Goal: Book appointment/travel/reservation

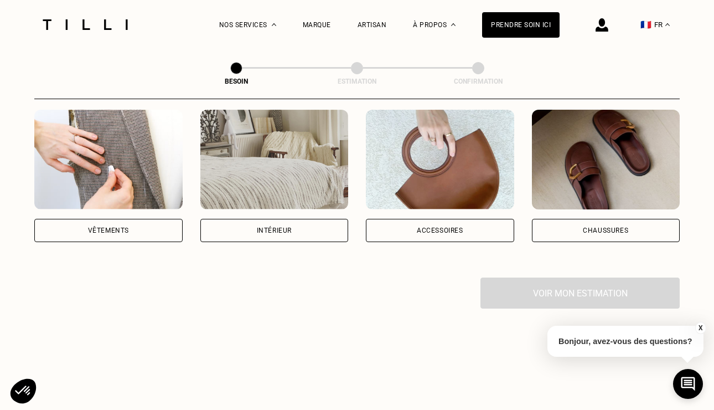
scroll to position [184, 0]
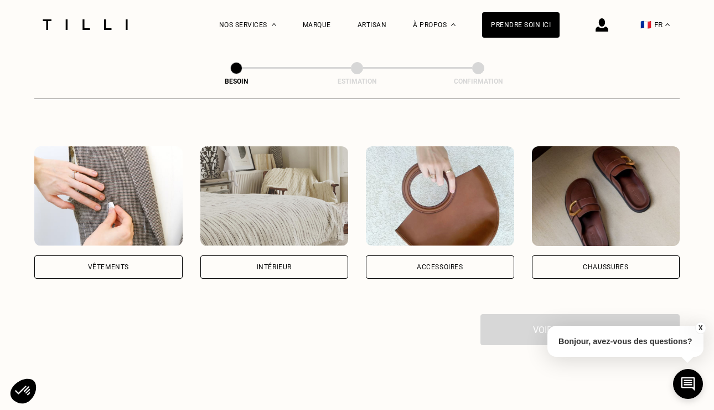
click at [147, 255] on div "Vêtements" at bounding box center [108, 266] width 148 height 23
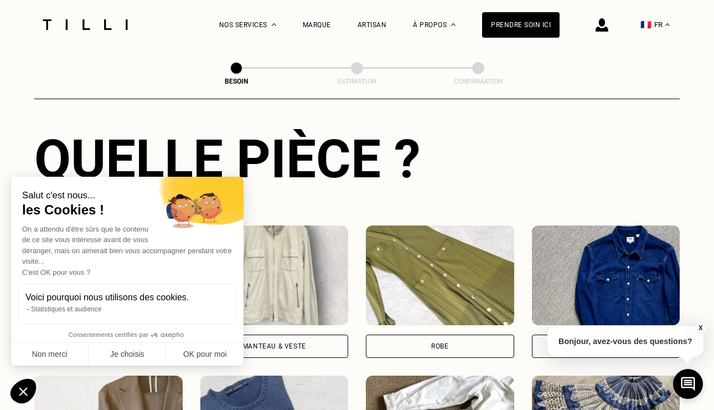
scroll to position [412, 0]
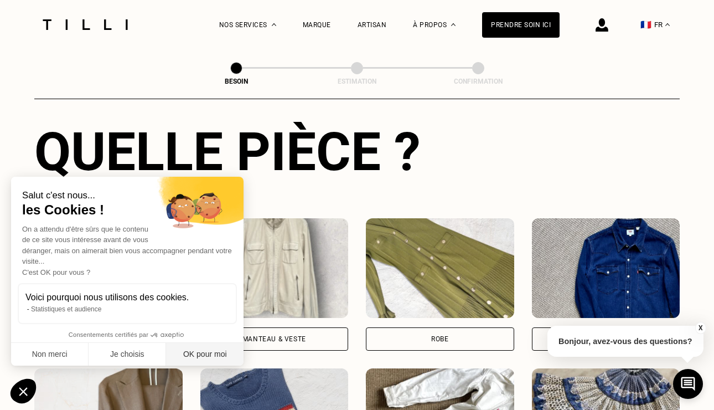
click at [208, 350] on button "OK pour moi" at bounding box center [204, 354] width 77 height 23
checkbox input "true"
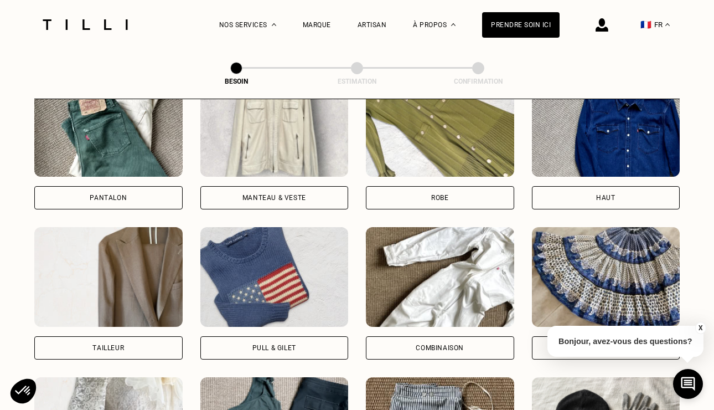
scroll to position [563, 0]
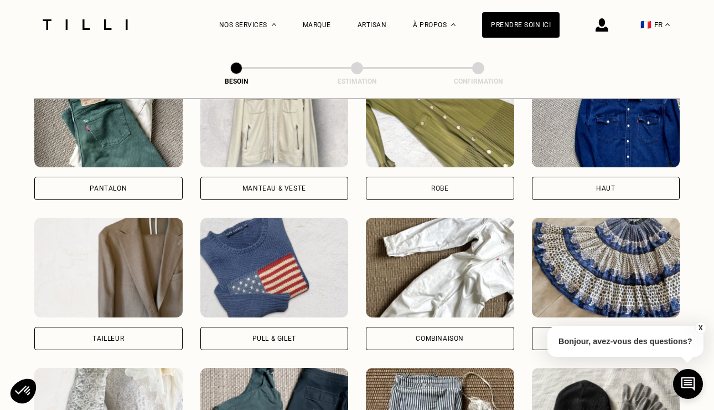
click at [158, 177] on div "Pantalon" at bounding box center [108, 188] width 148 height 23
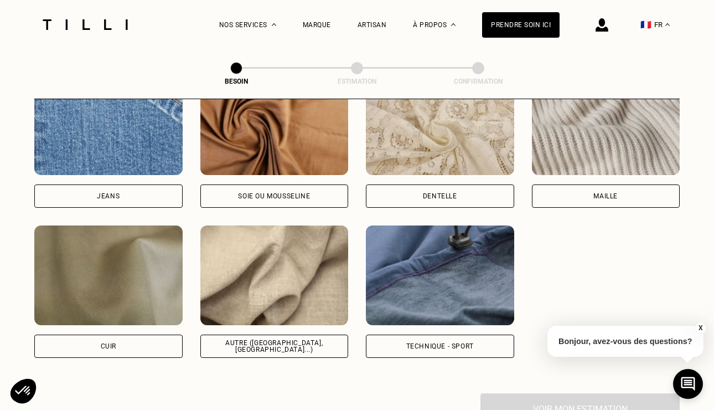
click at [429, 250] on img at bounding box center [440, 275] width 148 height 100
select select "FR"
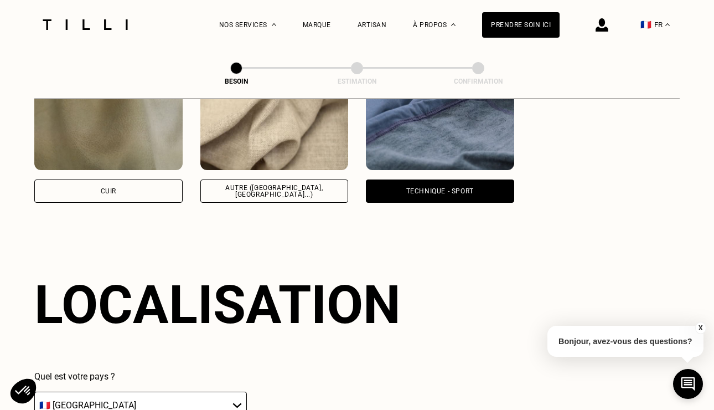
click at [317, 162] on div "Autre ([GEOGRAPHIC_DATA], [GEOGRAPHIC_DATA]...)" at bounding box center [274, 136] width 148 height 132
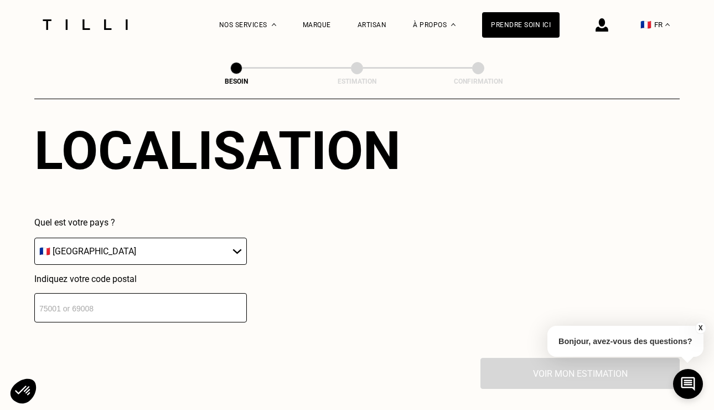
scroll to position [1553, 0]
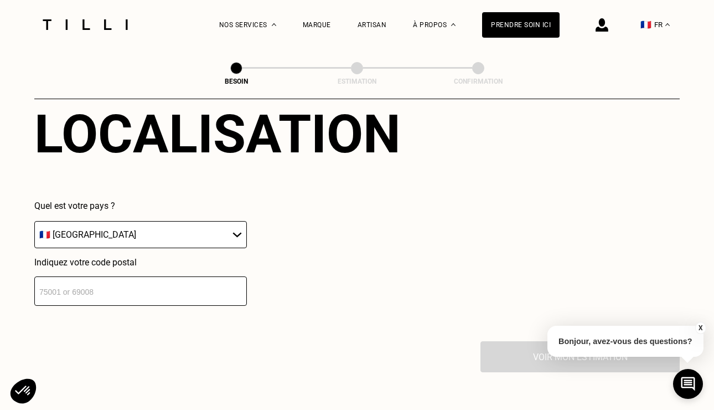
click at [193, 230] on select "🇩🇪 [GEOGRAPHIC_DATA] 🇦🇹 [GEOGRAPHIC_DATA] 🇧🇪 [GEOGRAPHIC_DATA] 🇧🇬 Bulgarie 🇨🇾 C…" at bounding box center [140, 234] width 213 height 27
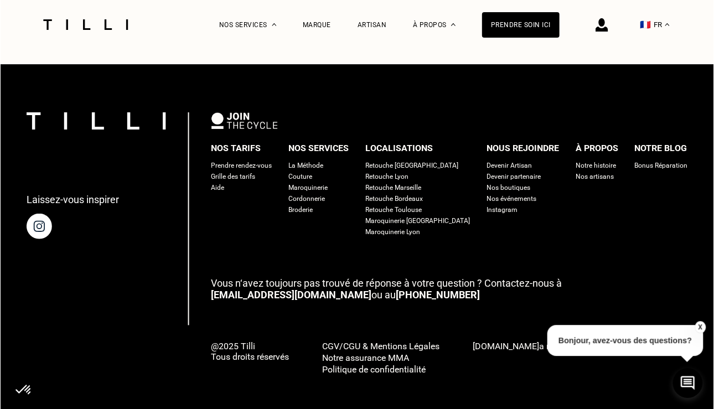
scroll to position [709, 0]
